Goal: Task Accomplishment & Management: Use online tool/utility

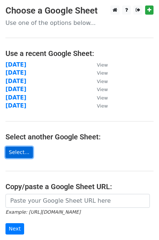
click at [24, 152] on link "Select..." at bounding box center [18, 152] width 27 height 11
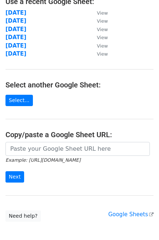
scroll to position [42, 0]
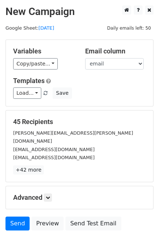
scroll to position [45, 0]
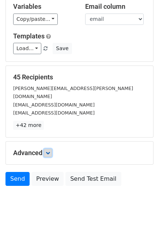
click at [49, 151] on icon at bounding box center [48, 153] width 4 height 4
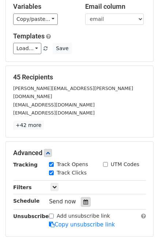
click at [85, 197] on div at bounding box center [86, 202] width 10 height 10
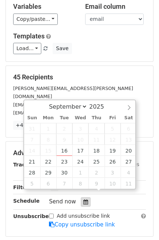
click at [85, 197] on div at bounding box center [86, 202] width 10 height 10
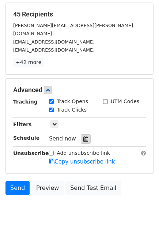
click at [85, 193] on body "New Campaign Daily emails left: 50 Google Sheet: 16-09-2025 Variables Copy/past…" at bounding box center [79, 63] width 159 height 330
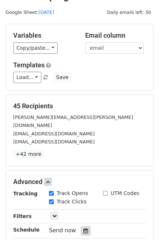
scroll to position [0, 0]
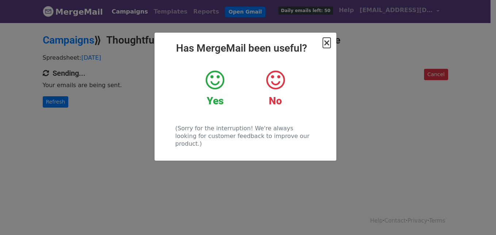
click at [328, 41] on span "×" at bounding box center [326, 43] width 7 height 10
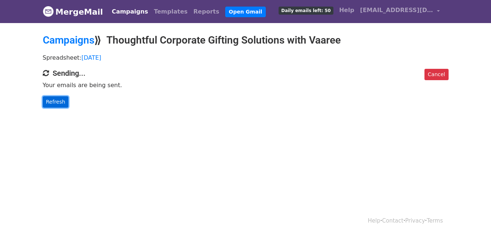
click at [57, 100] on link "Refresh" at bounding box center [56, 101] width 26 height 11
